Goal: Task Accomplishment & Management: Manage account settings

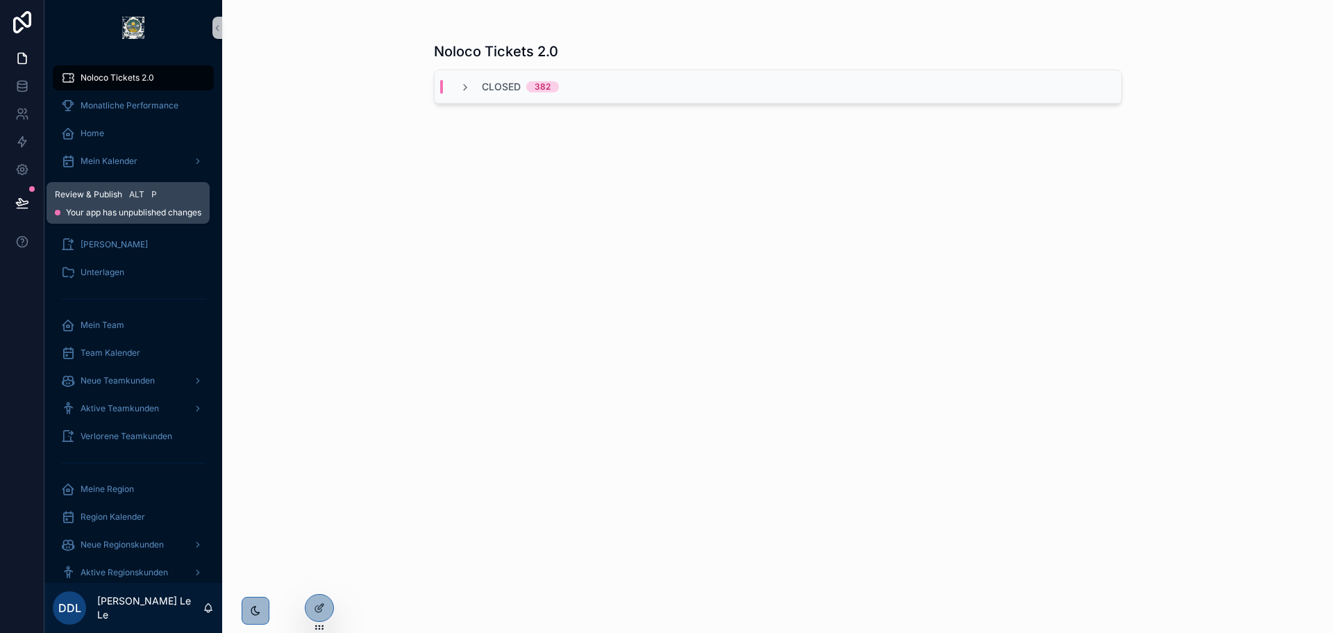
click at [21, 203] on icon at bounding box center [22, 202] width 12 height 7
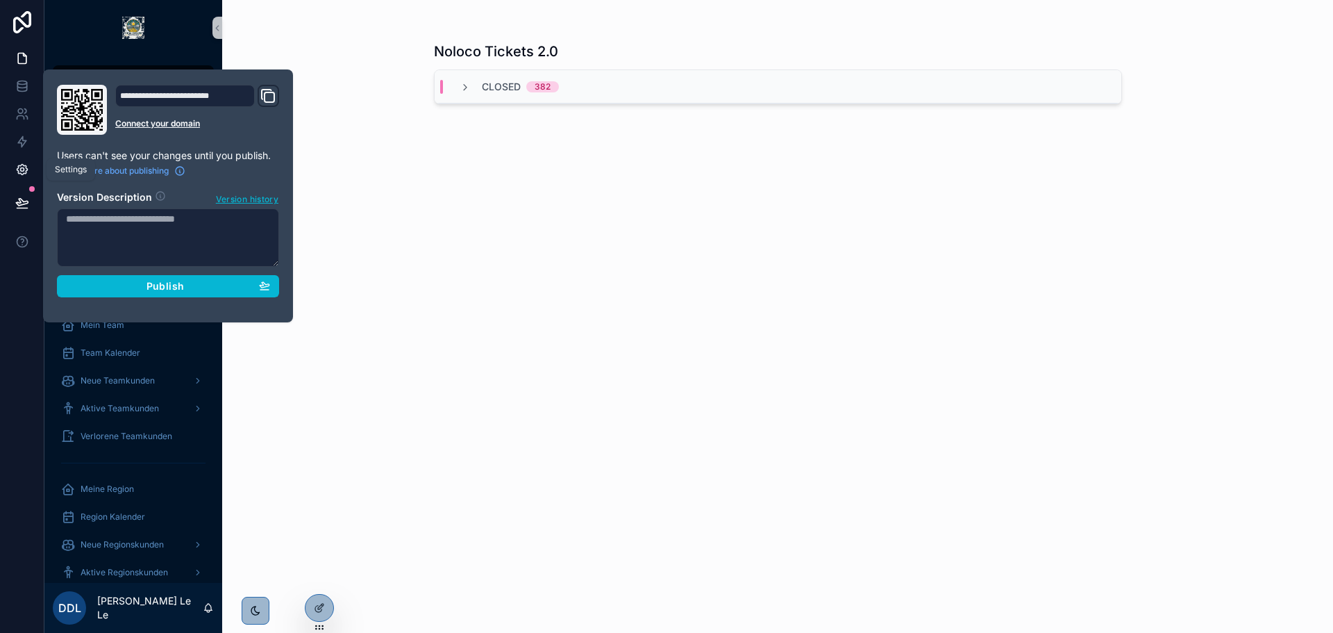
click at [22, 178] on link at bounding box center [22, 170] width 44 height 28
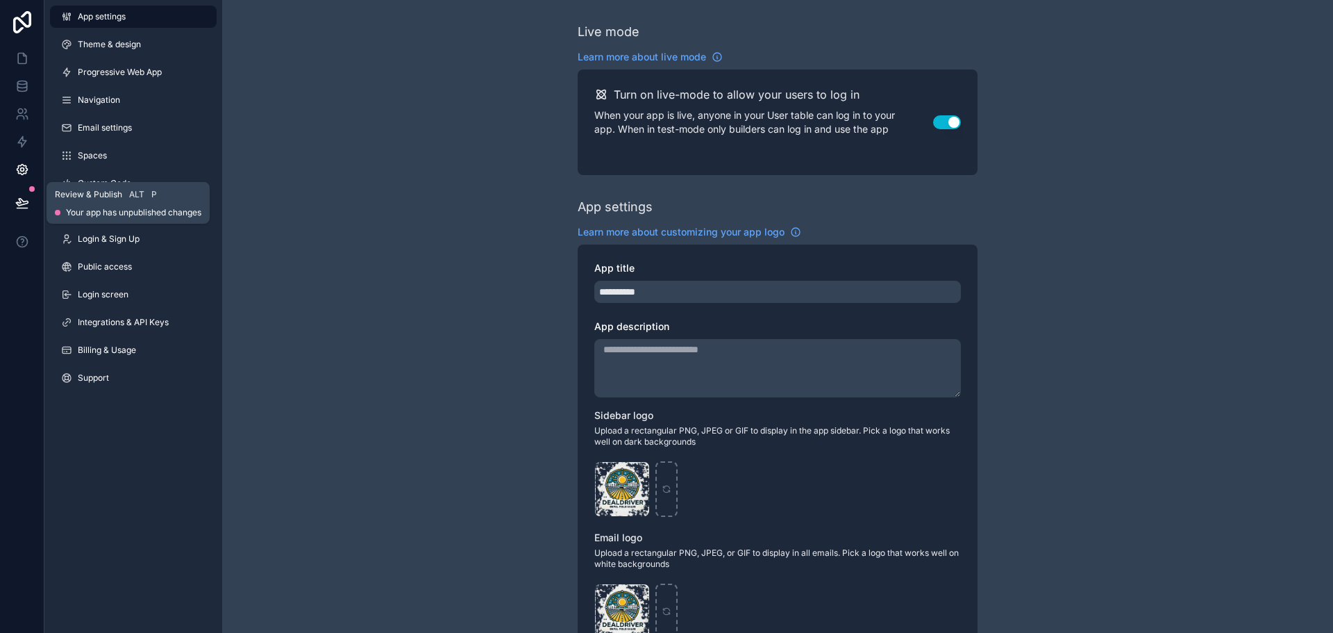
click at [24, 195] on button at bounding box center [22, 202] width 31 height 39
click at [26, 178] on link at bounding box center [22, 170] width 44 height 28
click at [25, 194] on button at bounding box center [22, 202] width 31 height 39
click at [28, 174] on icon at bounding box center [22, 169] width 14 height 14
click at [28, 166] on icon at bounding box center [22, 169] width 14 height 14
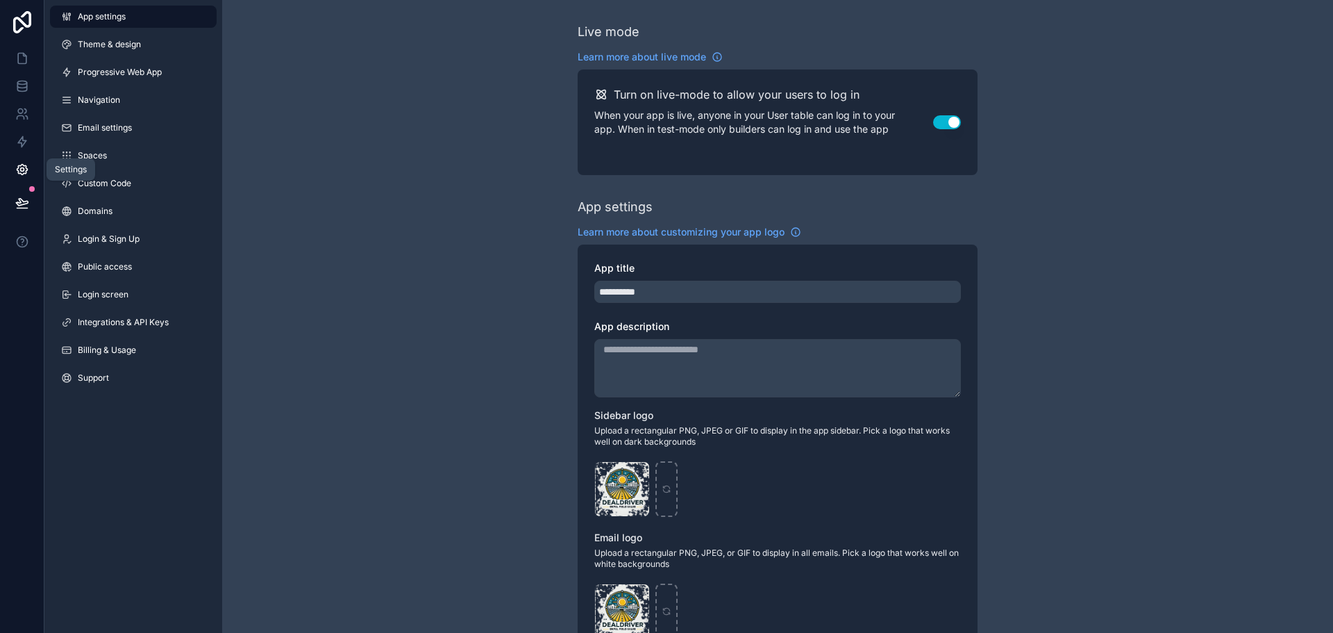
click at [27, 190] on button at bounding box center [22, 202] width 31 height 39
